Goal: Navigation & Orientation: Find specific page/section

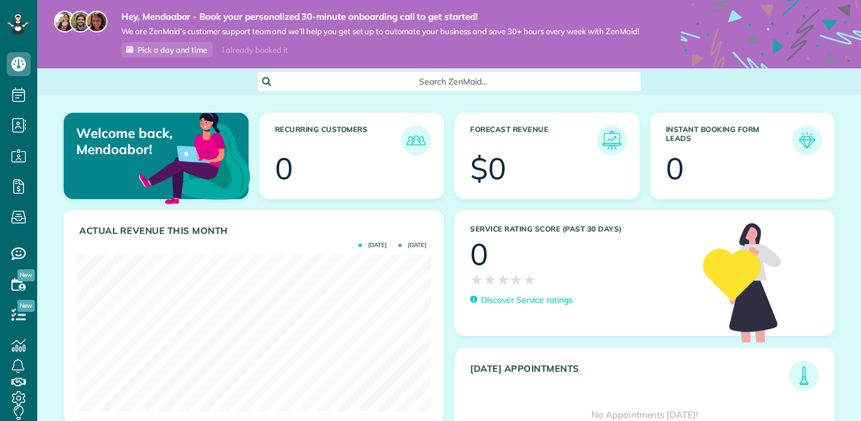
scroll to position [157, 355]
click at [348, 79] on span "Search ZenMaid…" at bounding box center [453, 82] width 365 height 12
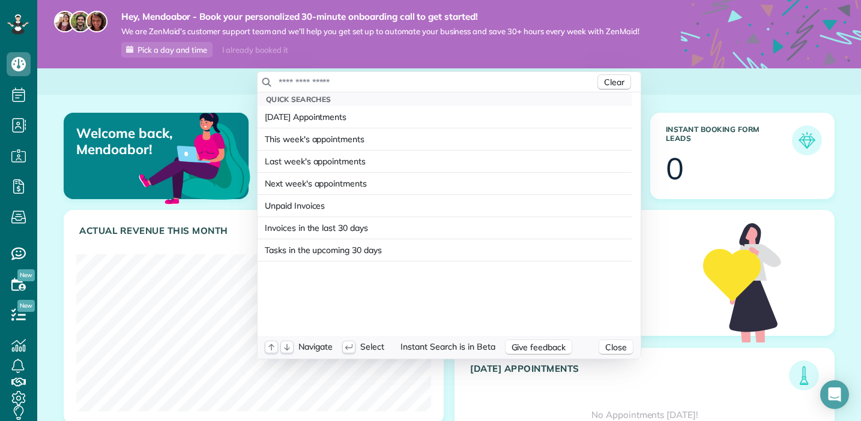
click at [240, 91] on html "Dashboard Scheduling Calendar View List View" at bounding box center [430, 210] width 861 height 421
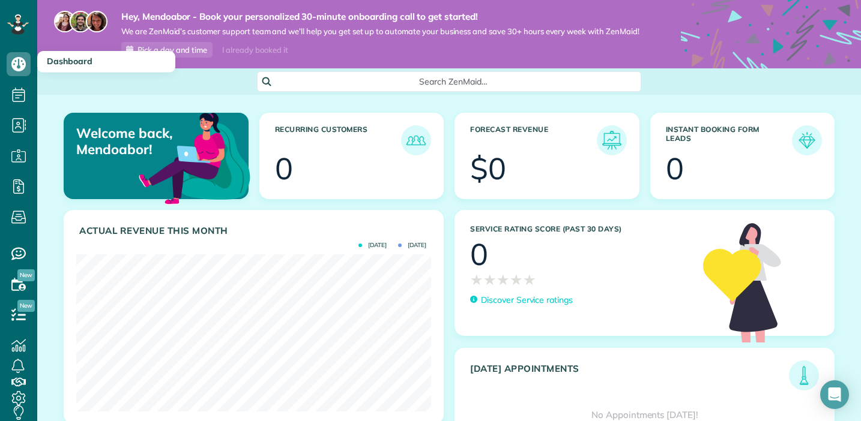
click at [51, 59] on span "Dashboard" at bounding box center [70, 61] width 46 height 11
click at [15, 68] on use at bounding box center [18, 64] width 14 height 14
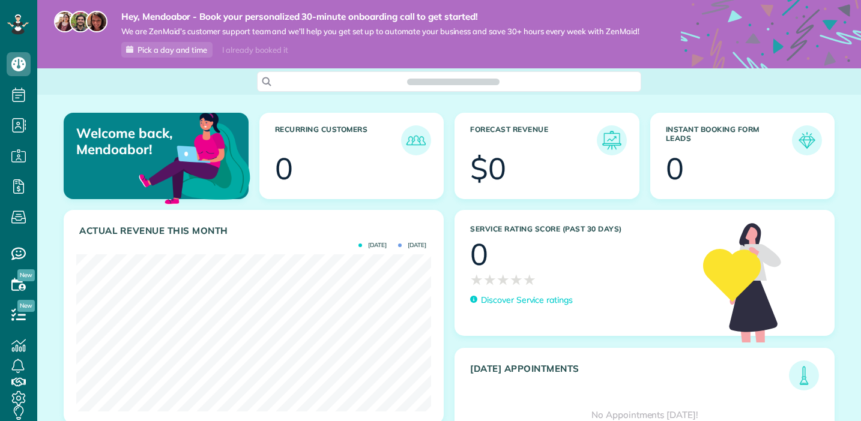
scroll to position [5, 5]
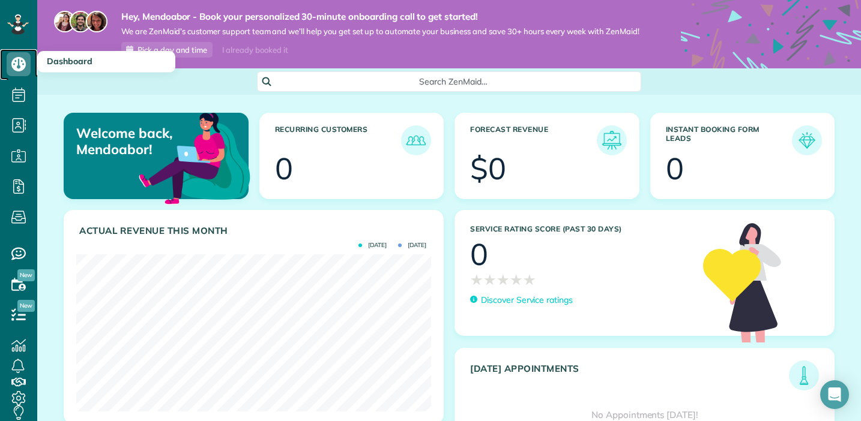
click at [17, 73] on icon at bounding box center [19, 64] width 24 height 24
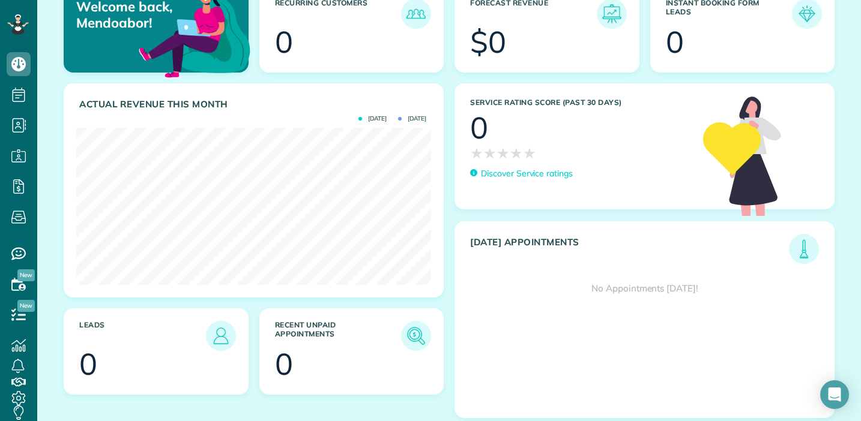
scroll to position [125, 0]
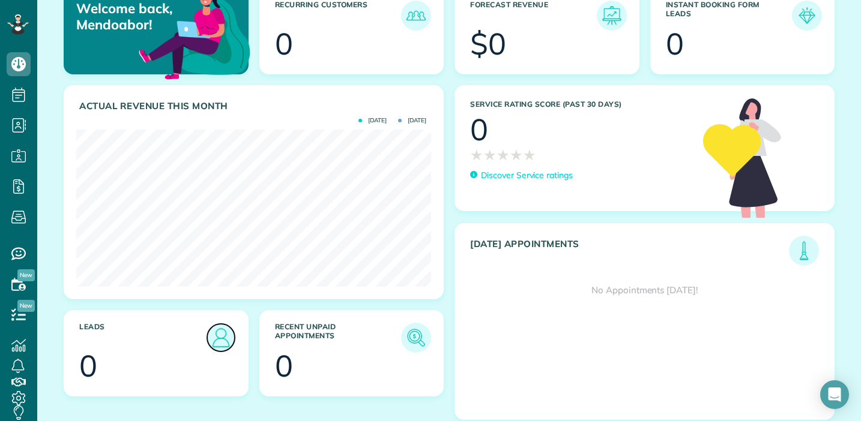
click at [219, 330] on img at bounding box center [221, 338] width 28 height 28
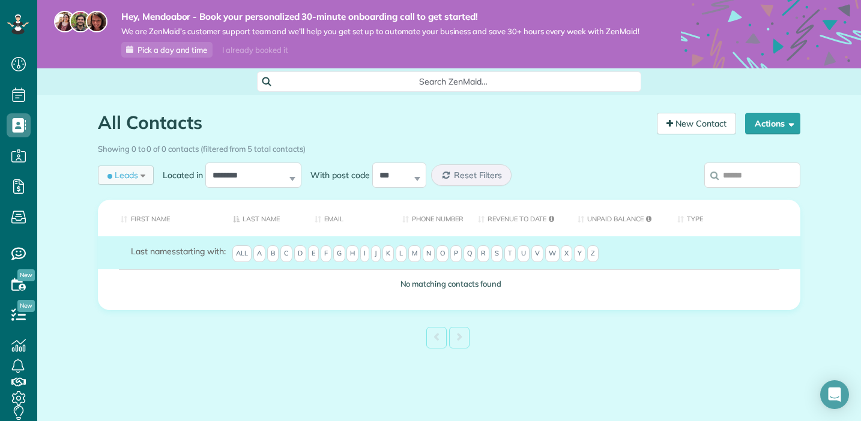
click at [133, 173] on span "Leads" at bounding box center [121, 175] width 33 height 12
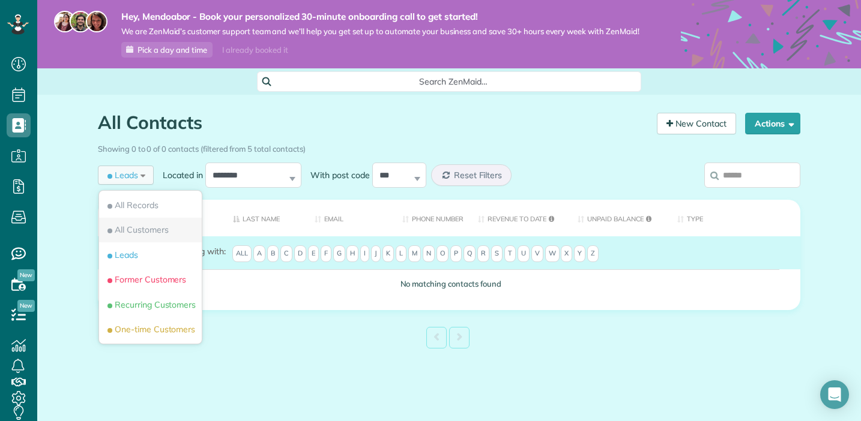
click at [154, 231] on span "All Customers" at bounding box center [137, 230] width 64 height 12
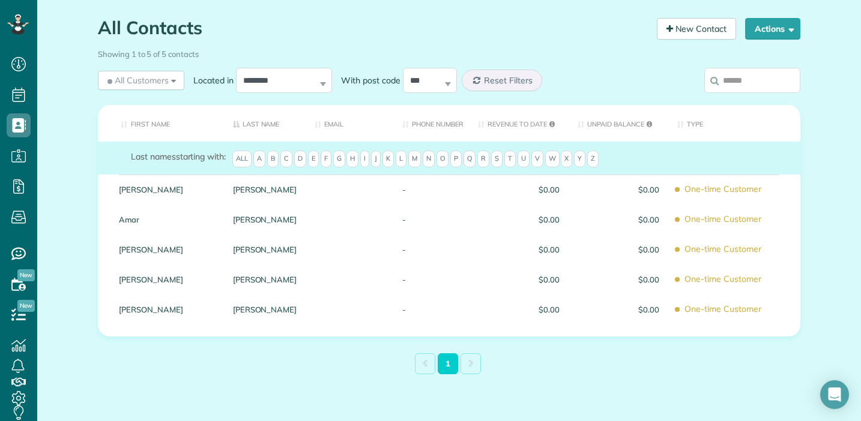
scroll to position [124, 0]
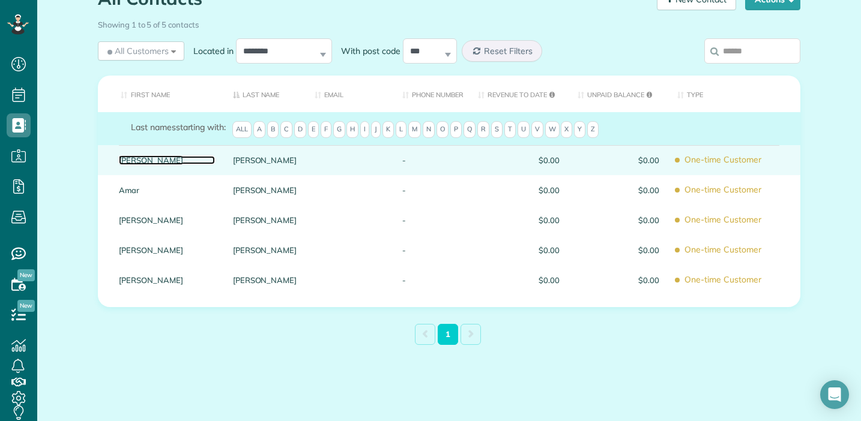
click at [126, 160] on link "Carolyn" at bounding box center [167, 160] width 96 height 8
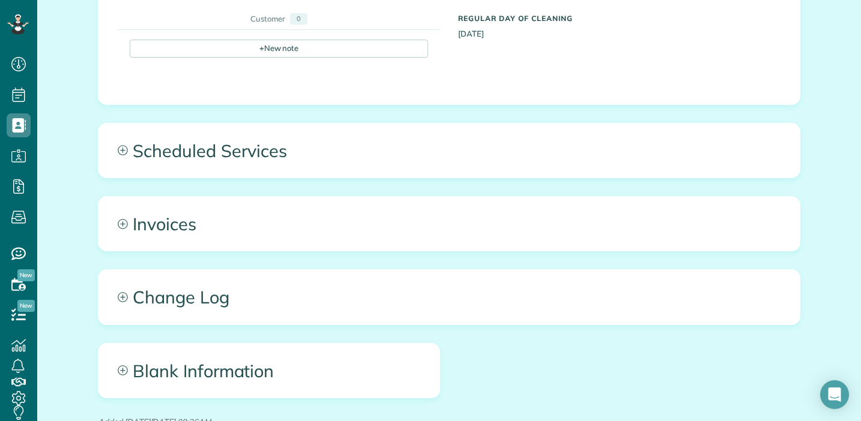
scroll to position [516, 0]
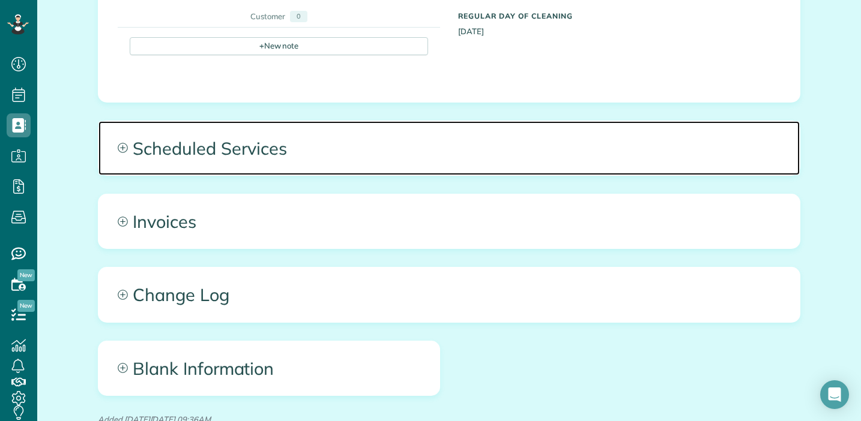
click at [150, 159] on span "Scheduled Services" at bounding box center [448, 148] width 701 height 54
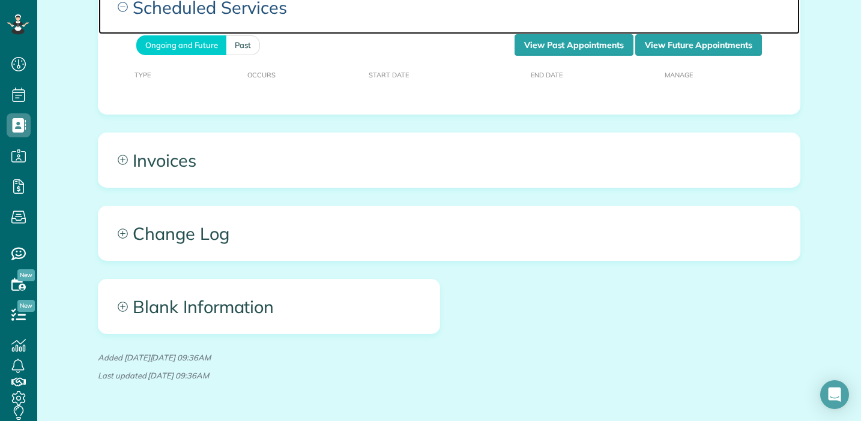
scroll to position [695, 0]
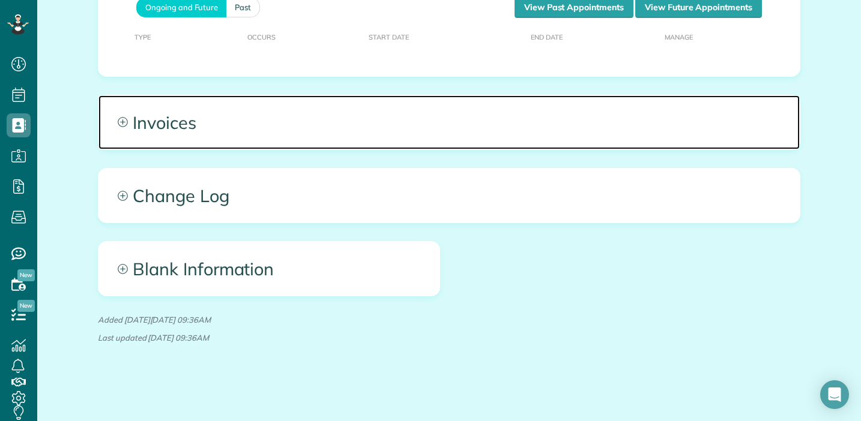
click at [184, 136] on span "Invoices" at bounding box center [448, 122] width 701 height 54
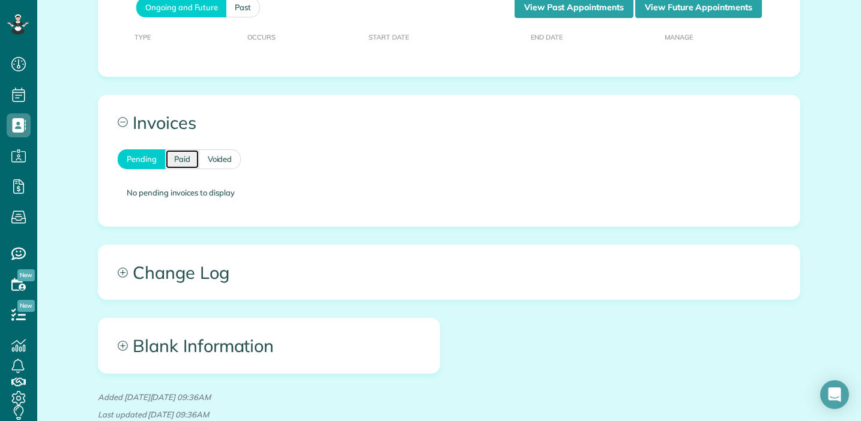
click at [178, 153] on link "Paid" at bounding box center [182, 160] width 34 height 20
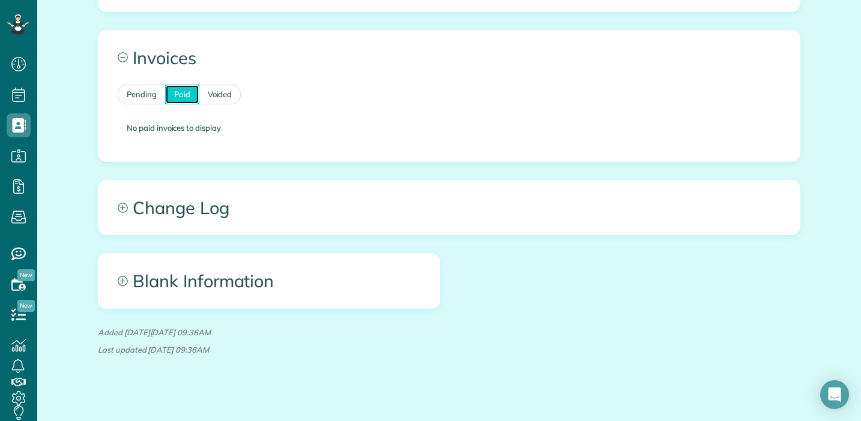
scroll to position [772, 0]
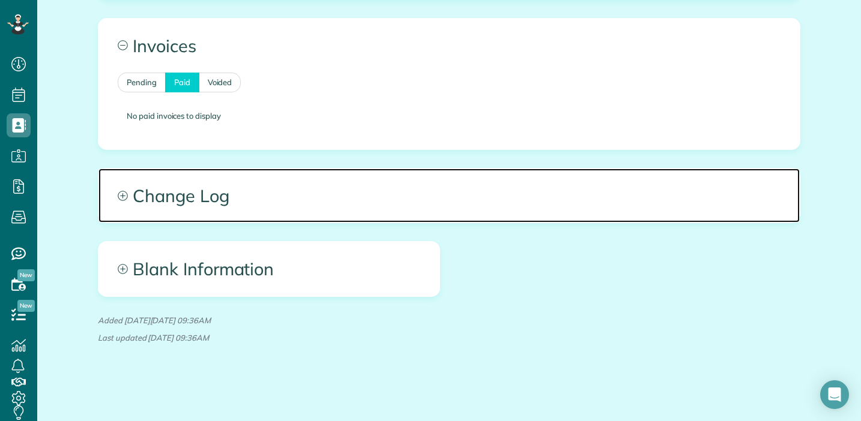
click at [225, 191] on span "Change Log" at bounding box center [448, 196] width 701 height 54
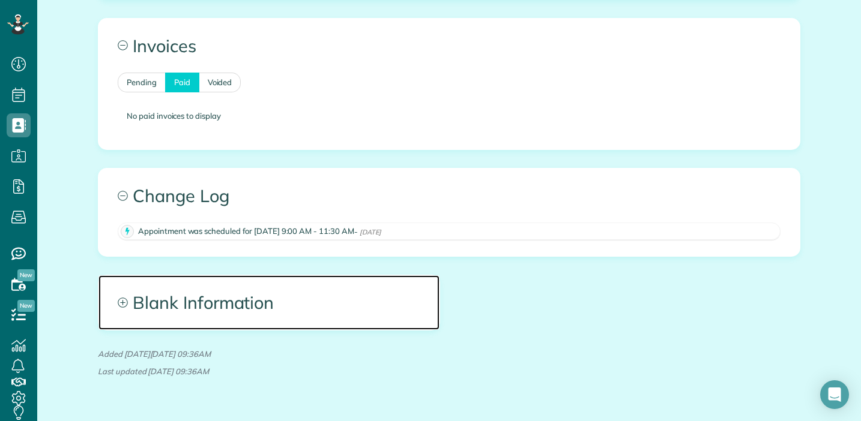
click at [214, 300] on span "Blank Information" at bounding box center [268, 303] width 341 height 54
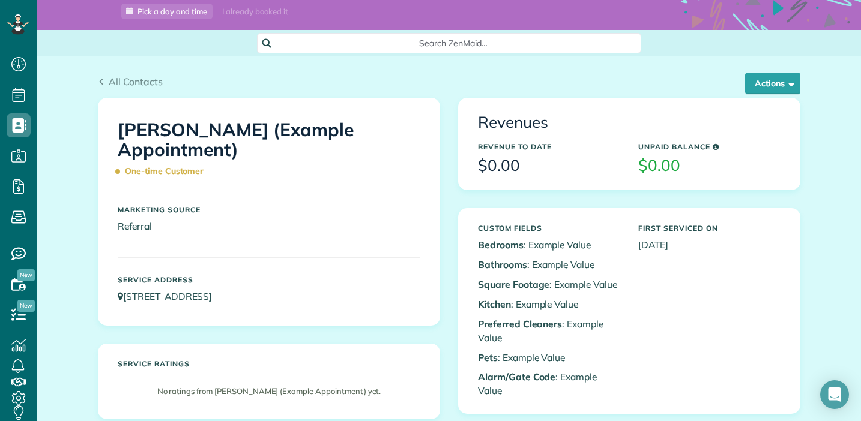
scroll to position [0, 0]
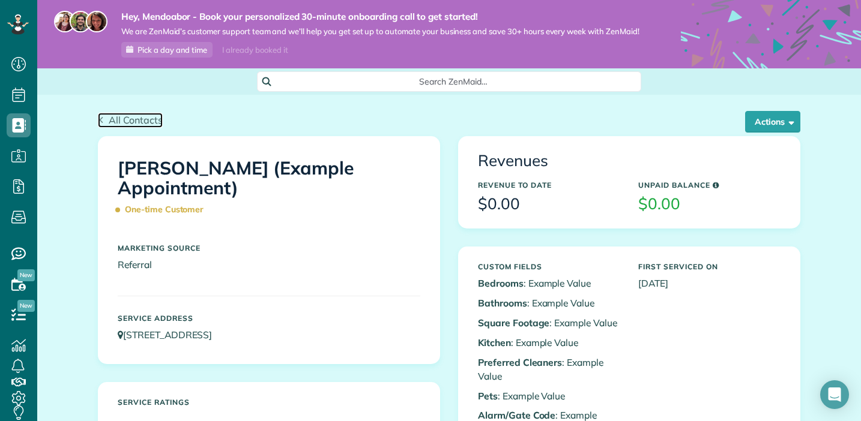
click at [148, 118] on span "All Contacts" at bounding box center [136, 120] width 54 height 12
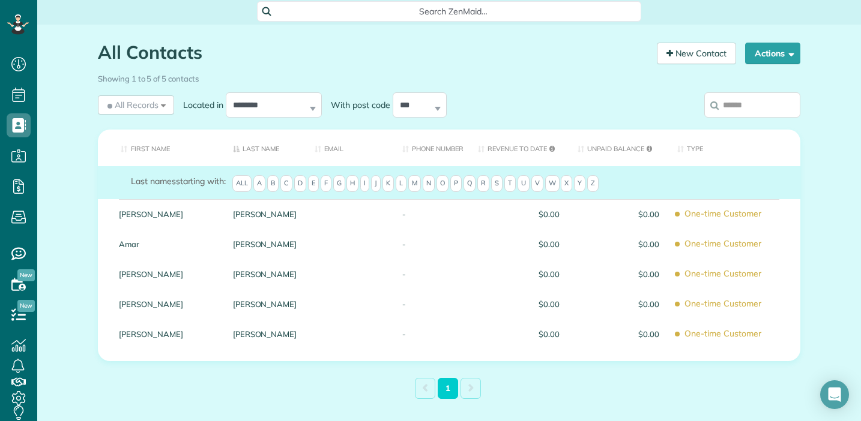
scroll to position [124, 0]
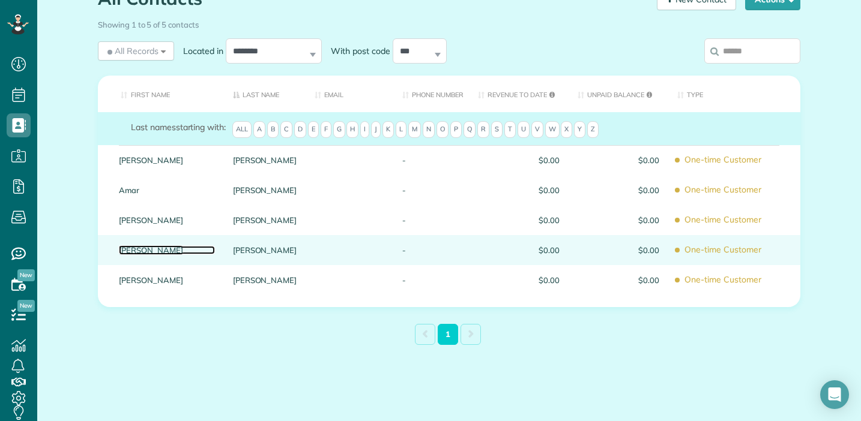
click at [159, 254] on link "Chris" at bounding box center [167, 250] width 96 height 8
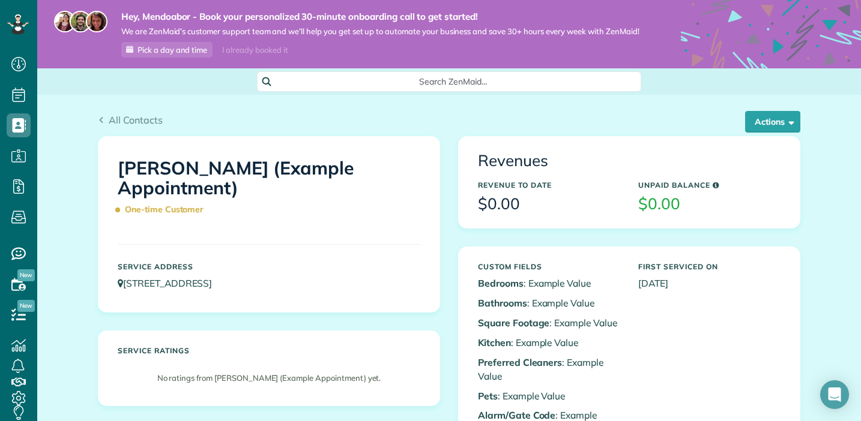
scroll to position [5, 0]
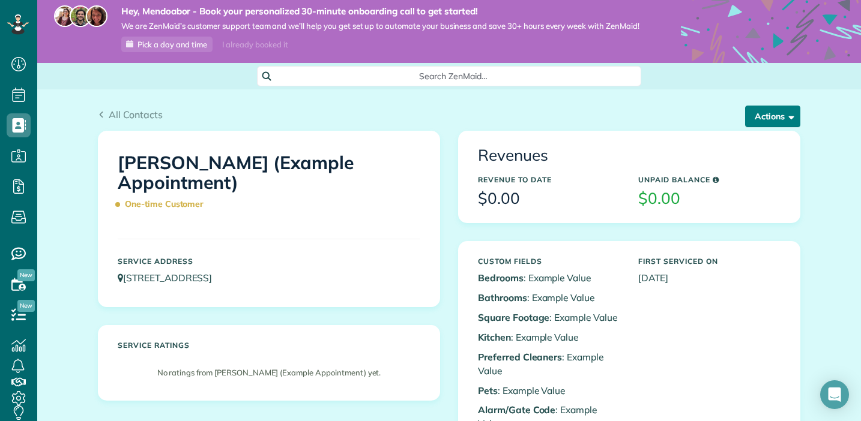
click at [754, 122] on button "Actions" at bounding box center [772, 117] width 55 height 22
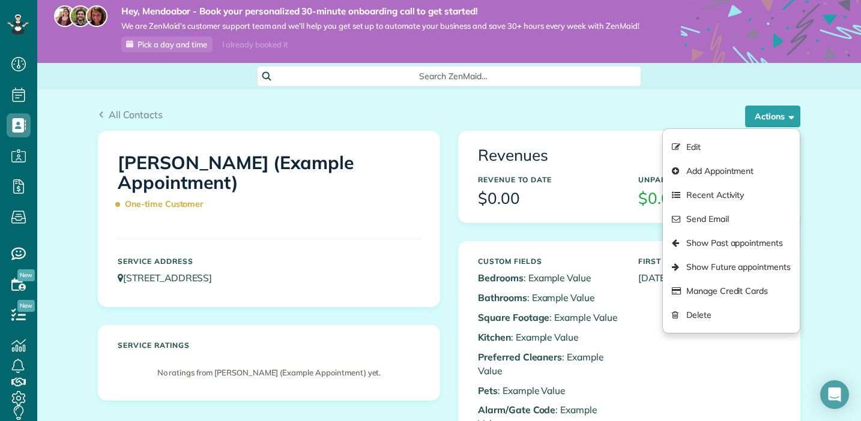
click at [473, 117] on div "All Contacts" at bounding box center [449, 114] width 702 height 14
